Goal: Use online tool/utility: Utilize a website feature to perform a specific function

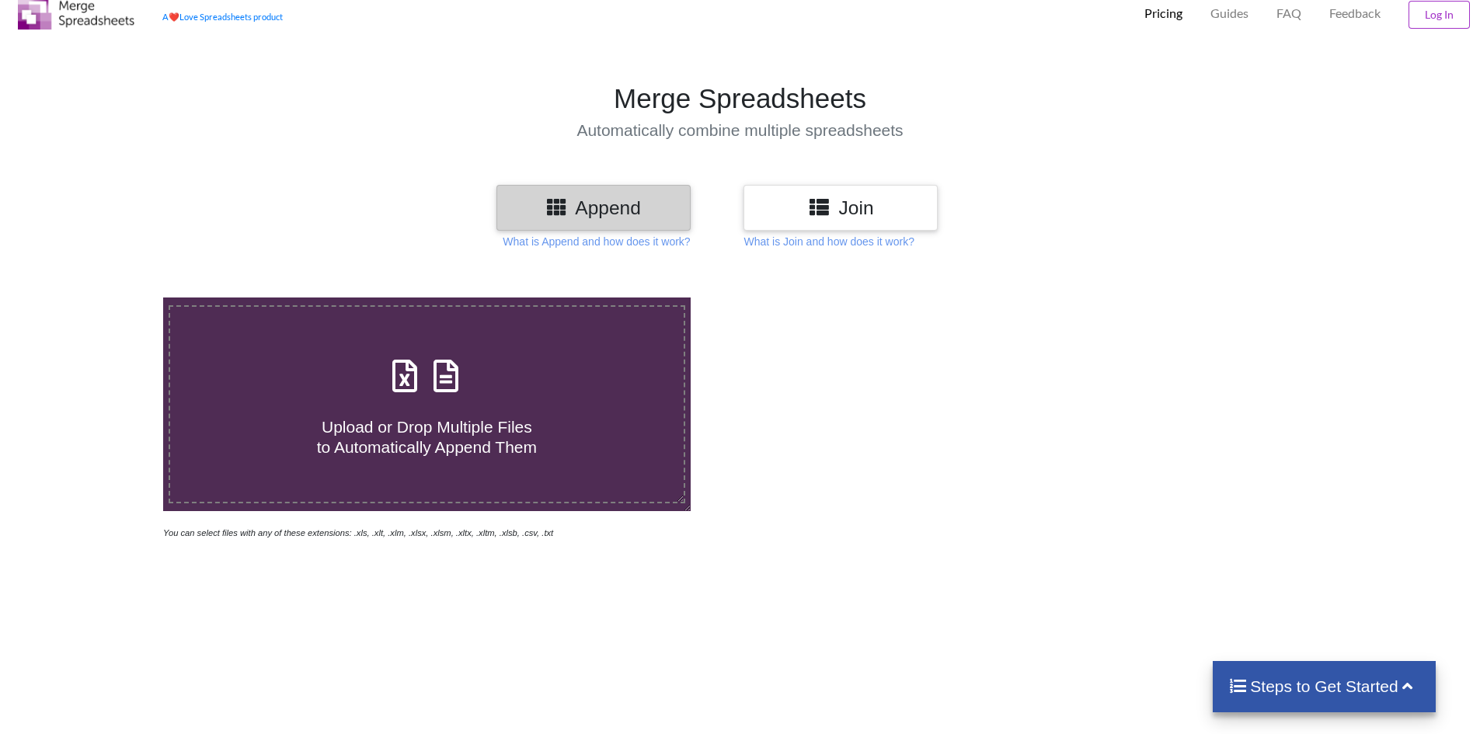
scroll to position [78, 0]
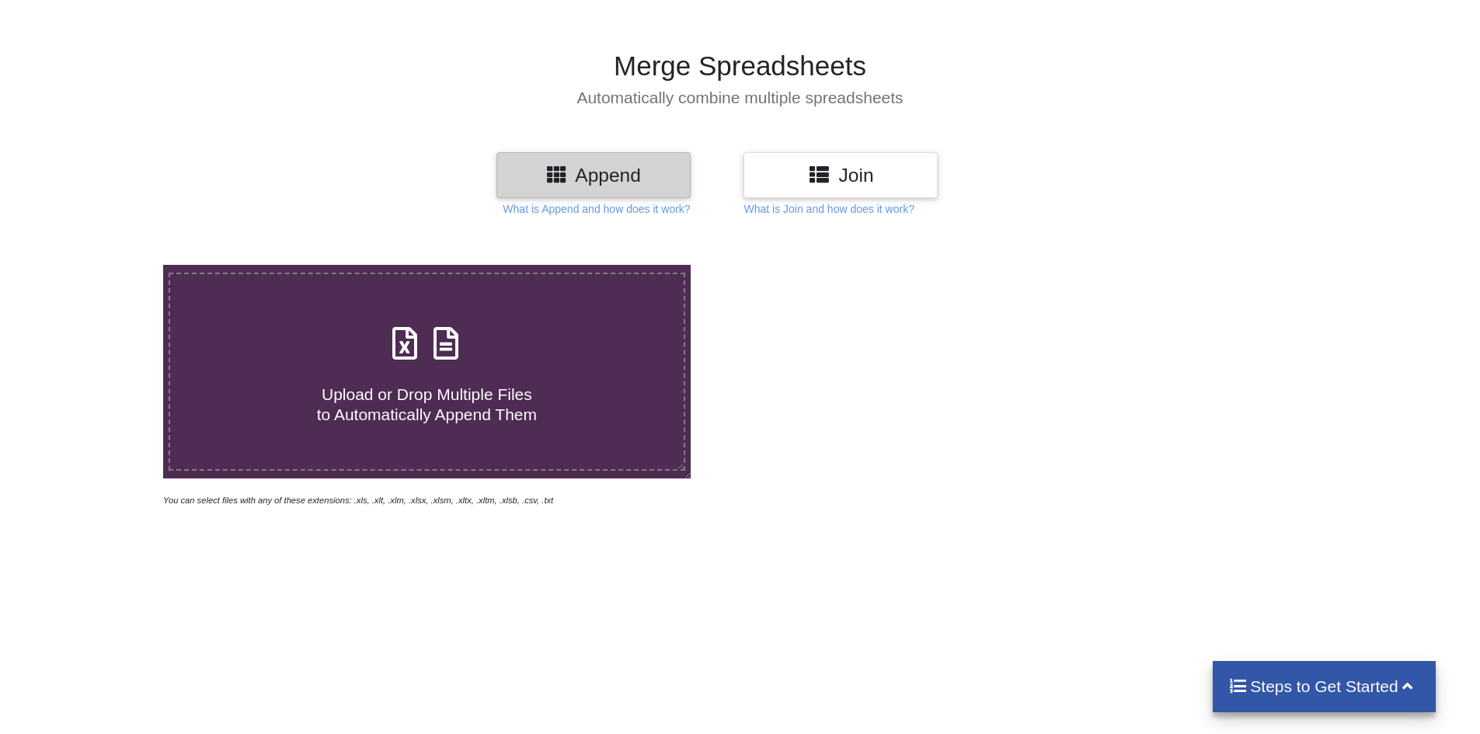
click at [462, 412] on span "Upload or Drop Multiple Files to Automatically Append Them" at bounding box center [427, 403] width 220 height 37
click at [106, 265] on input "Upload or Drop Multiple Files to Automatically Append Them" at bounding box center [106, 265] width 0 height 0
type input "C:\fakepath\SEZGSTINData_[DATE] 11-23-AM (1).xls"
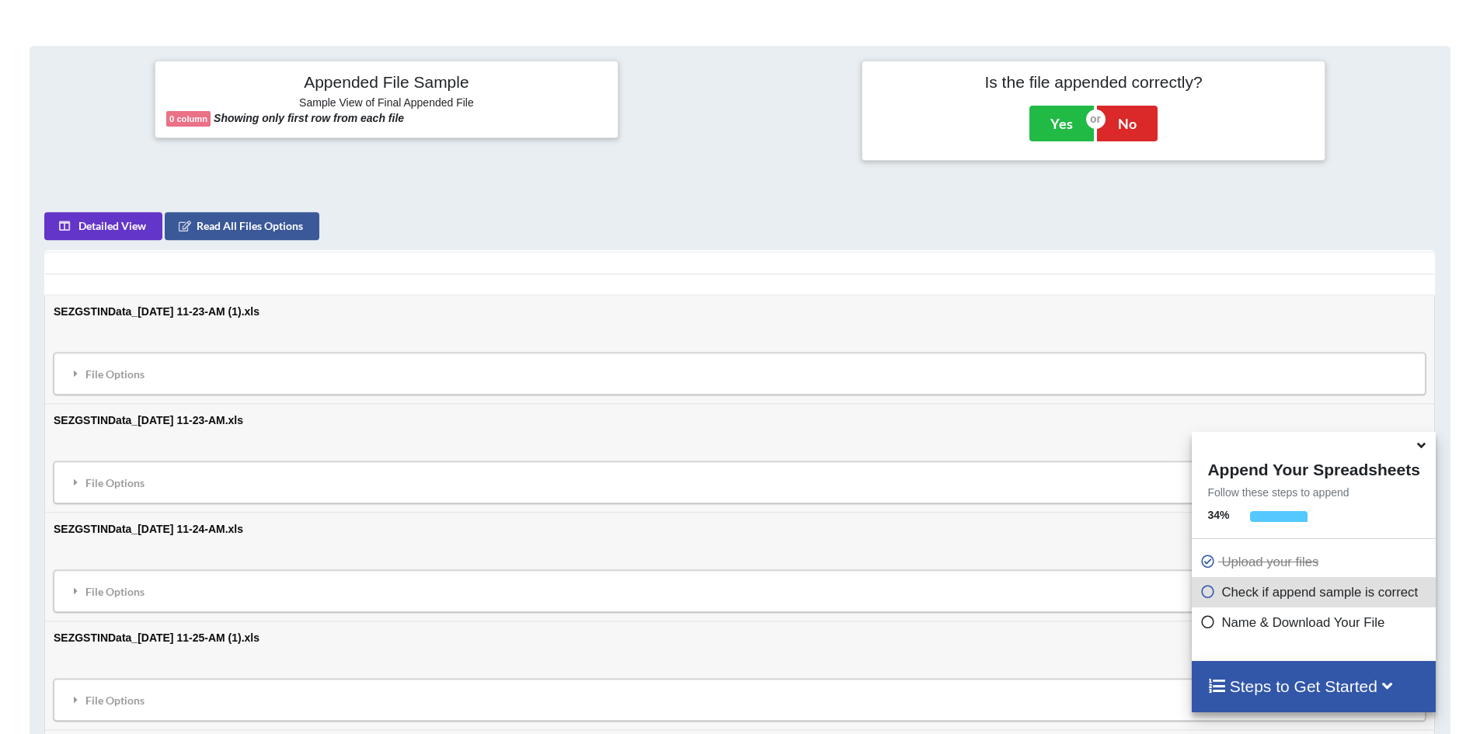
scroll to position [556, 0]
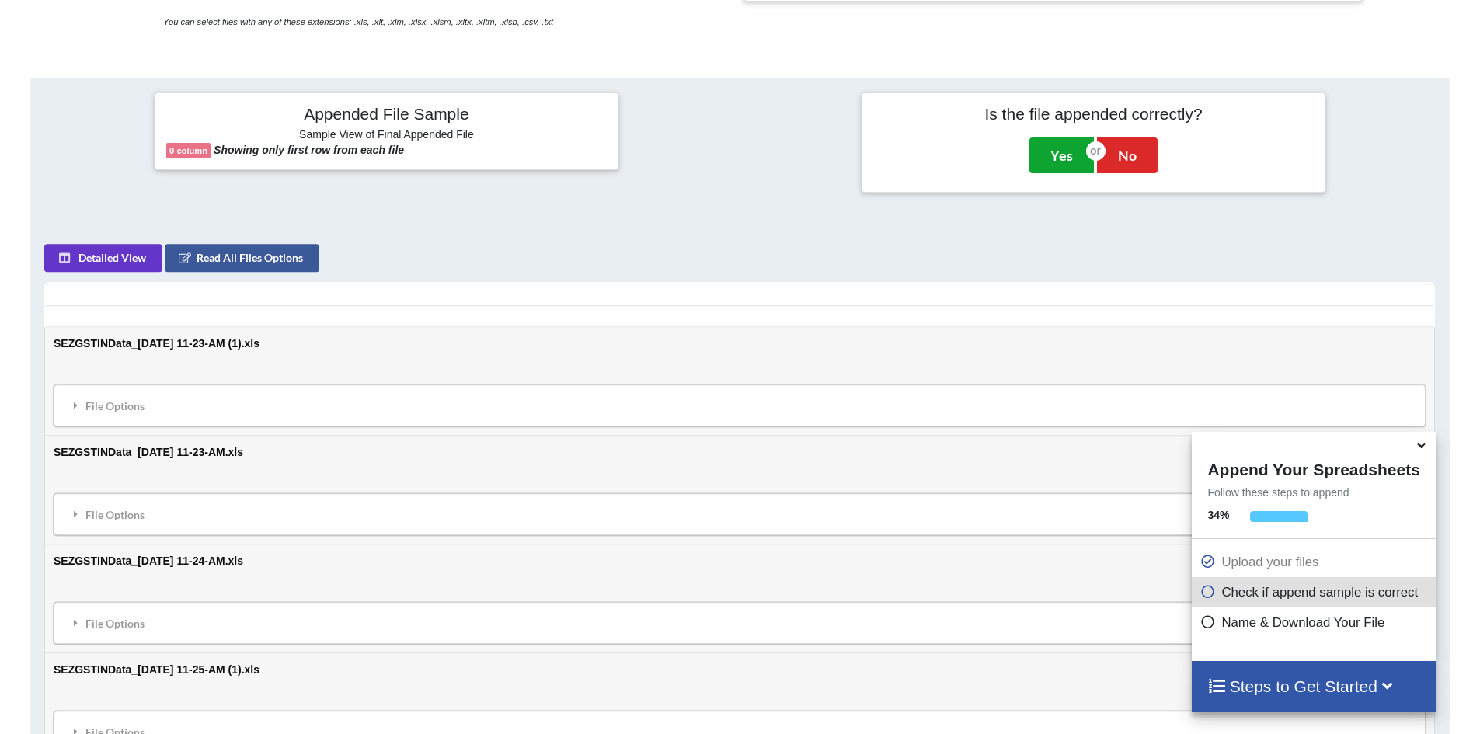
click at [1066, 162] on button "Yes" at bounding box center [1062, 156] width 64 height 36
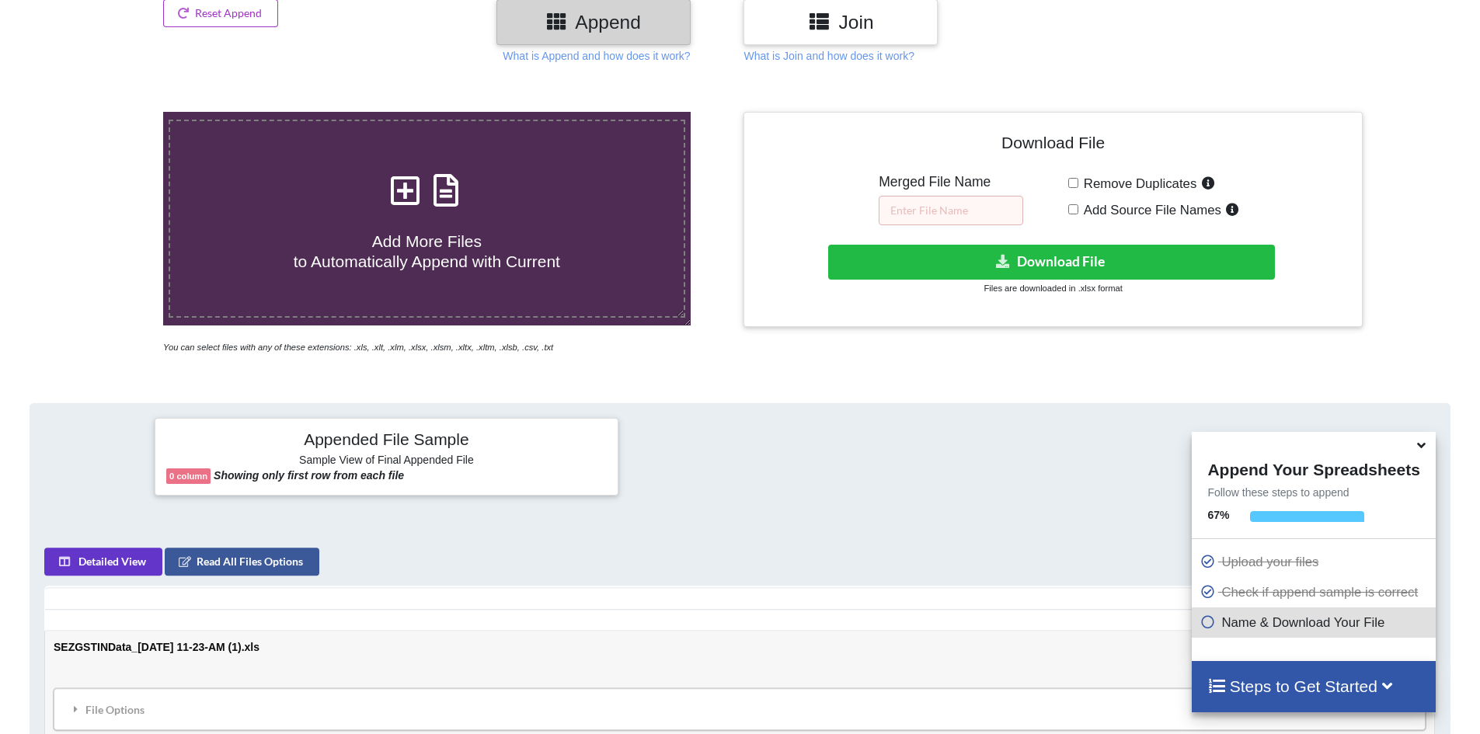
scroll to position [187, 0]
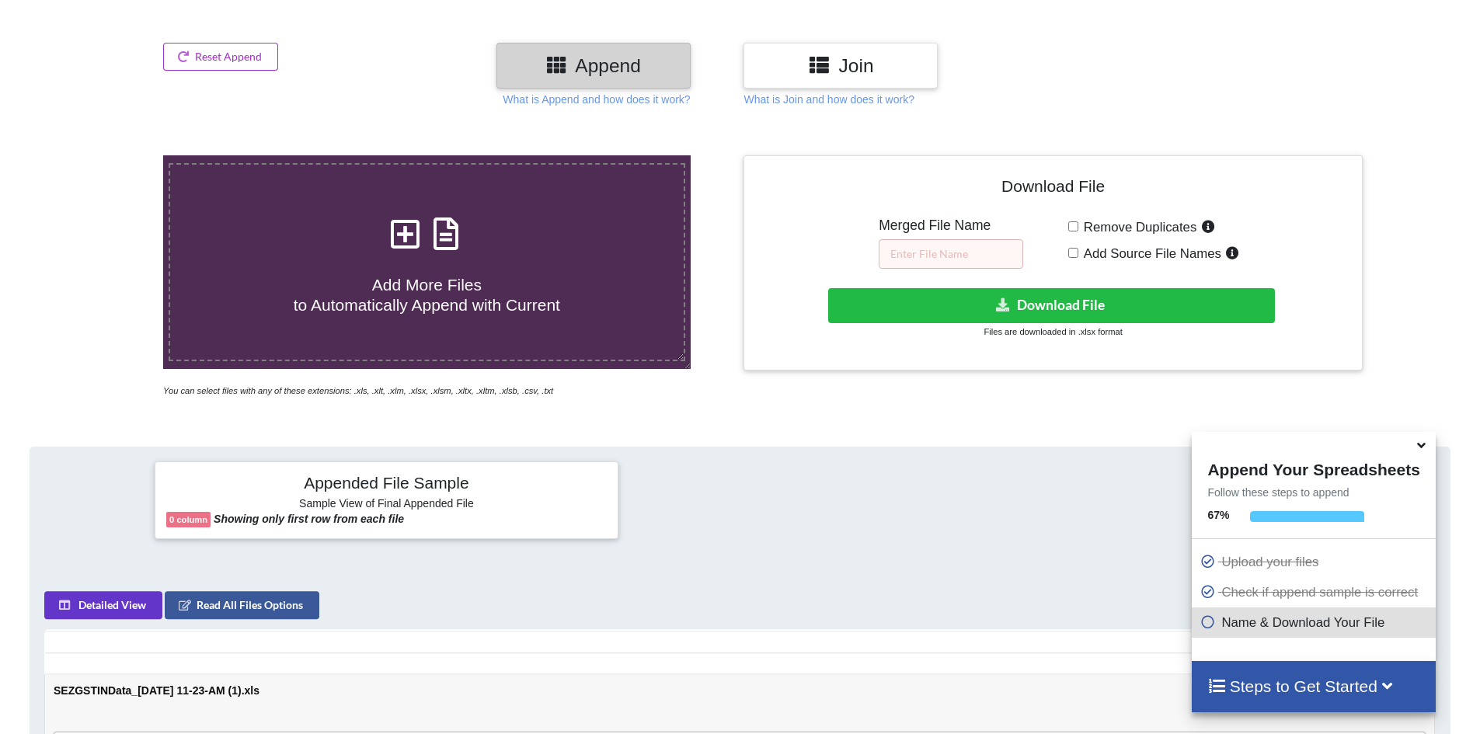
click at [1079, 227] on span "Remove Duplicates" at bounding box center [1138, 227] width 119 height 15
click at [1079, 227] on input "Remove Duplicates" at bounding box center [1073, 226] width 10 height 10
checkbox input "true"
click at [944, 256] on input "text" at bounding box center [951, 254] width 145 height 30
type input "SEZ ONLEIN"
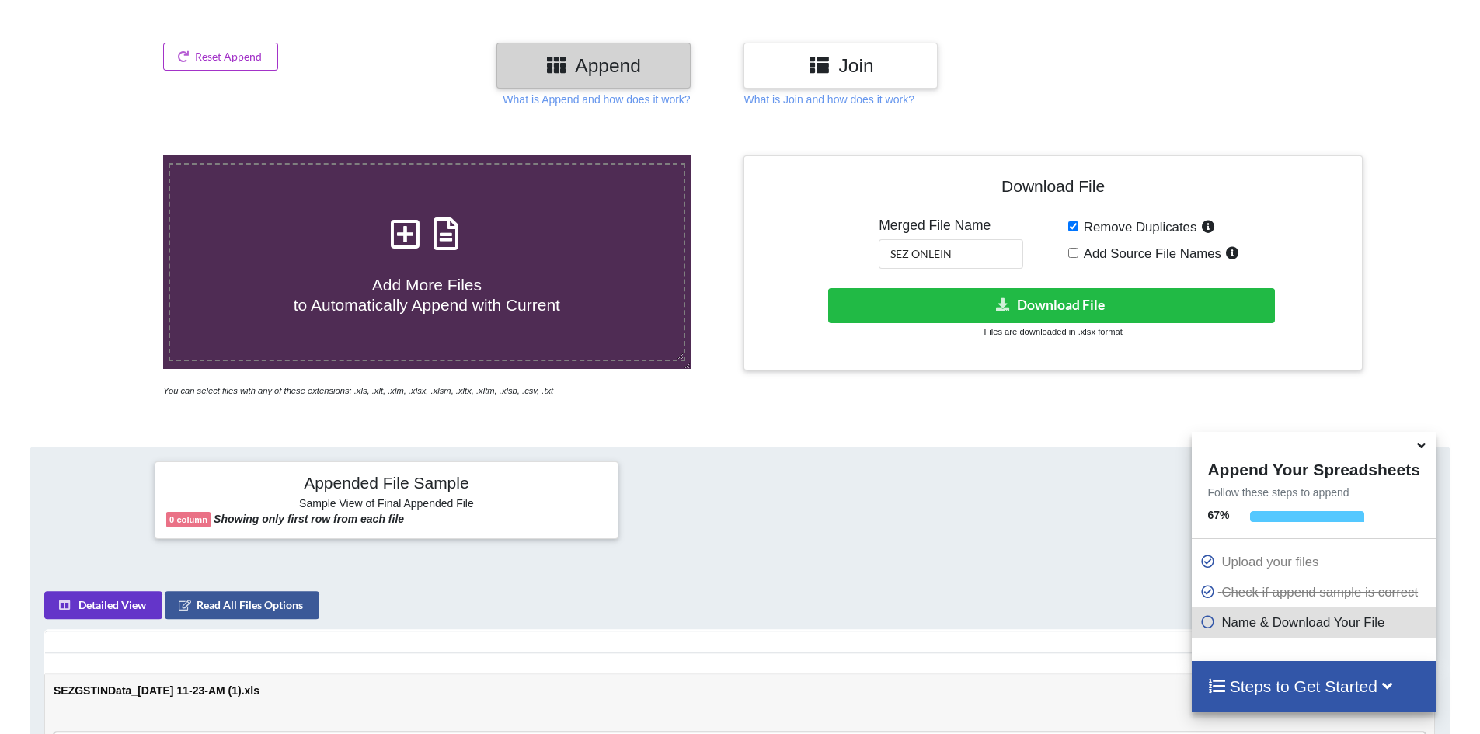
click at [1201, 623] on icon at bounding box center [1208, 619] width 16 height 13
click at [1083, 301] on button "Download File" at bounding box center [1051, 305] width 447 height 35
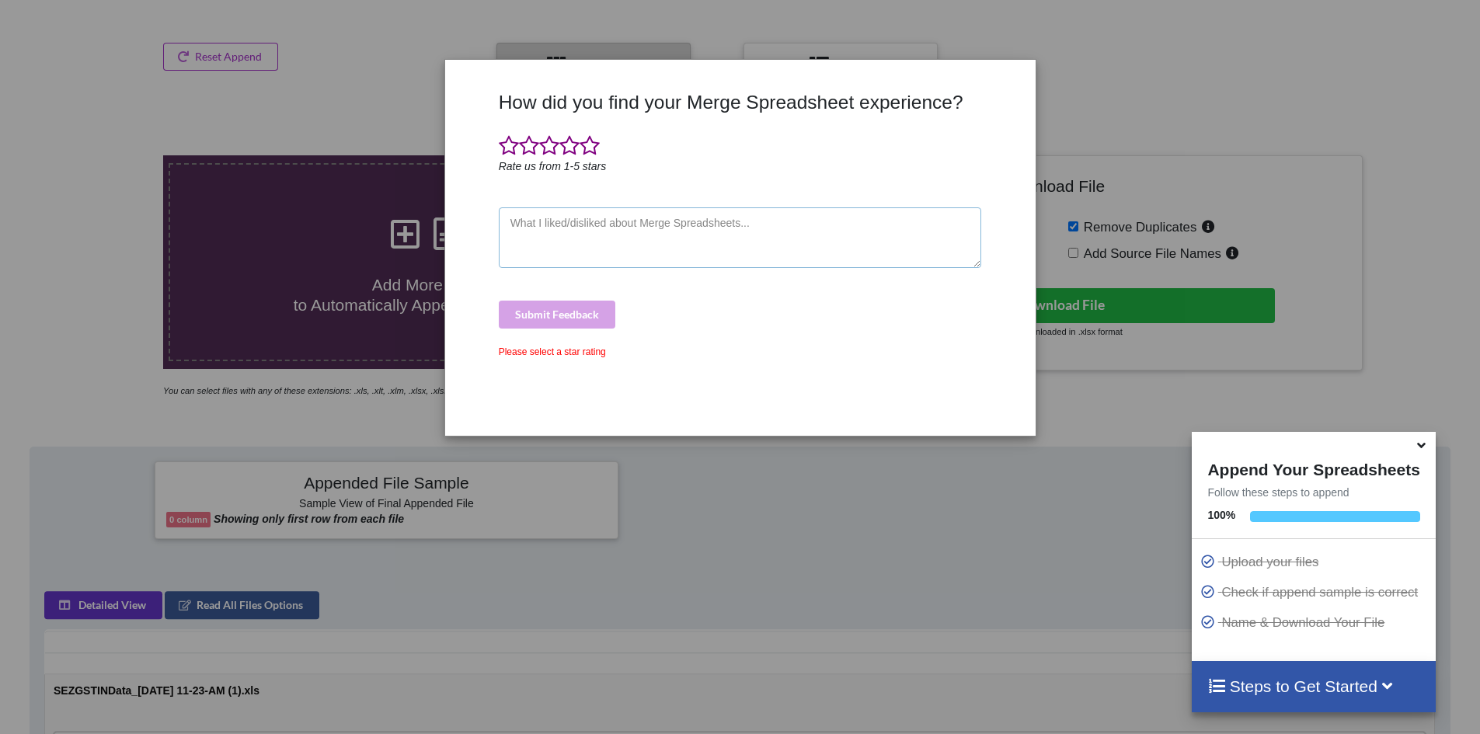
click at [566, 249] on textarea at bounding box center [740, 237] width 483 height 61
click at [591, 145] on span at bounding box center [590, 146] width 20 height 22
